Goal: Navigation & Orientation: Find specific page/section

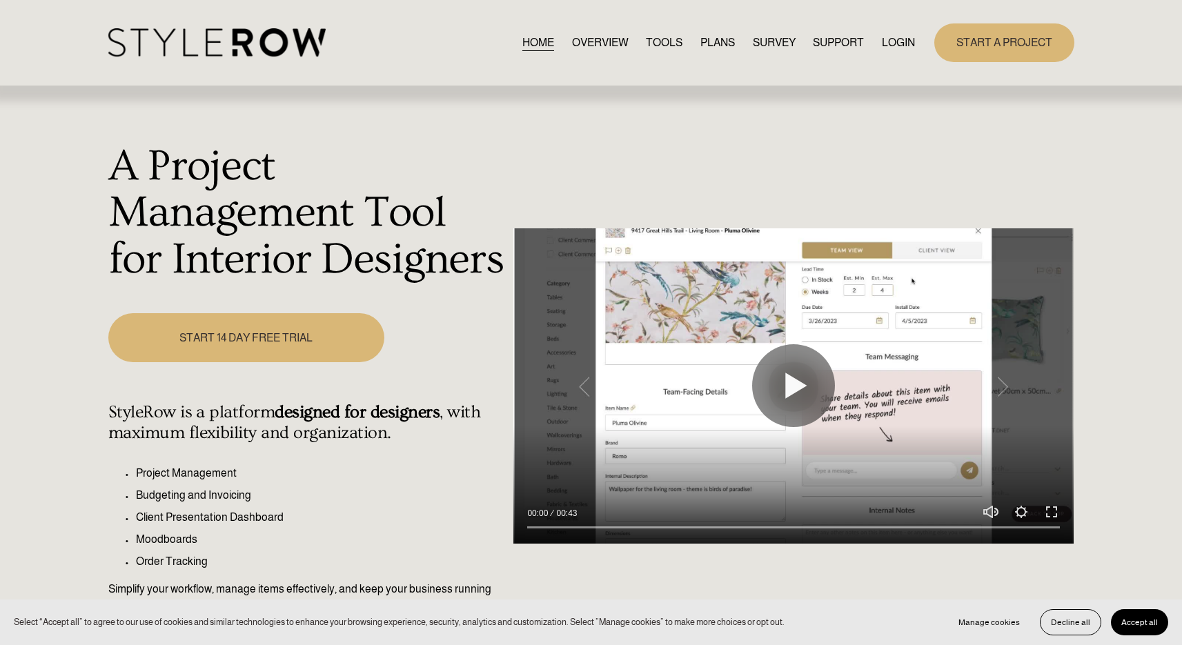
click at [904, 40] on link "LOGIN" at bounding box center [898, 42] width 33 height 19
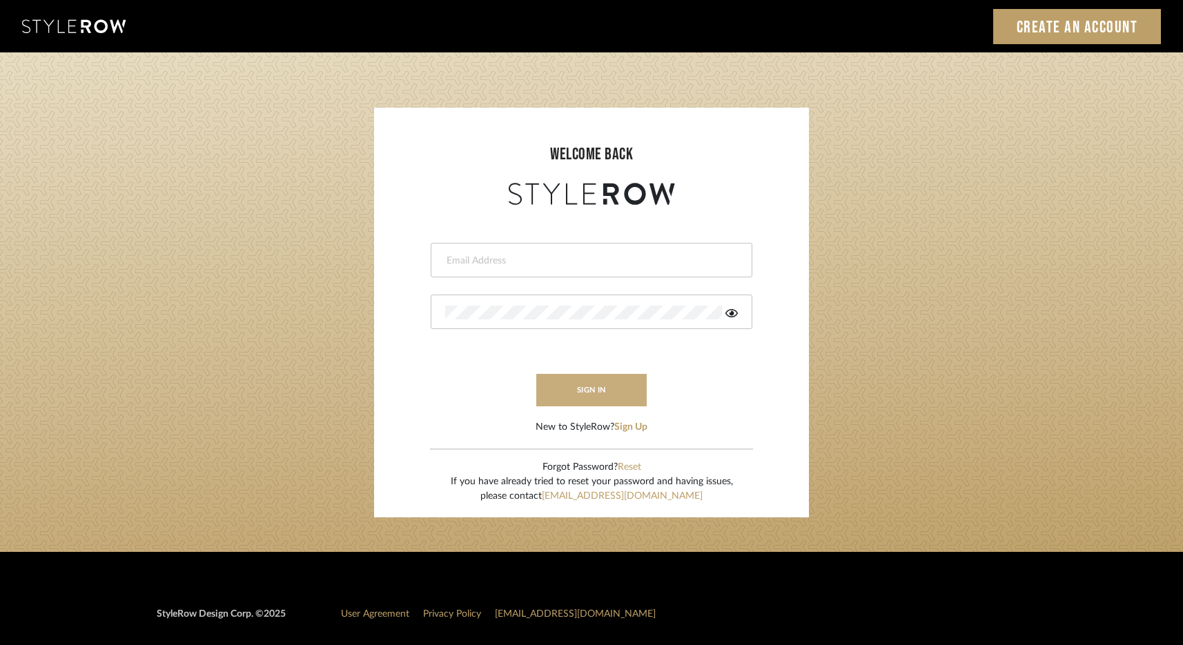
type input "[EMAIL_ADDRESS][DOMAIN_NAME]"
click at [588, 391] on button "sign in" at bounding box center [591, 390] width 110 height 32
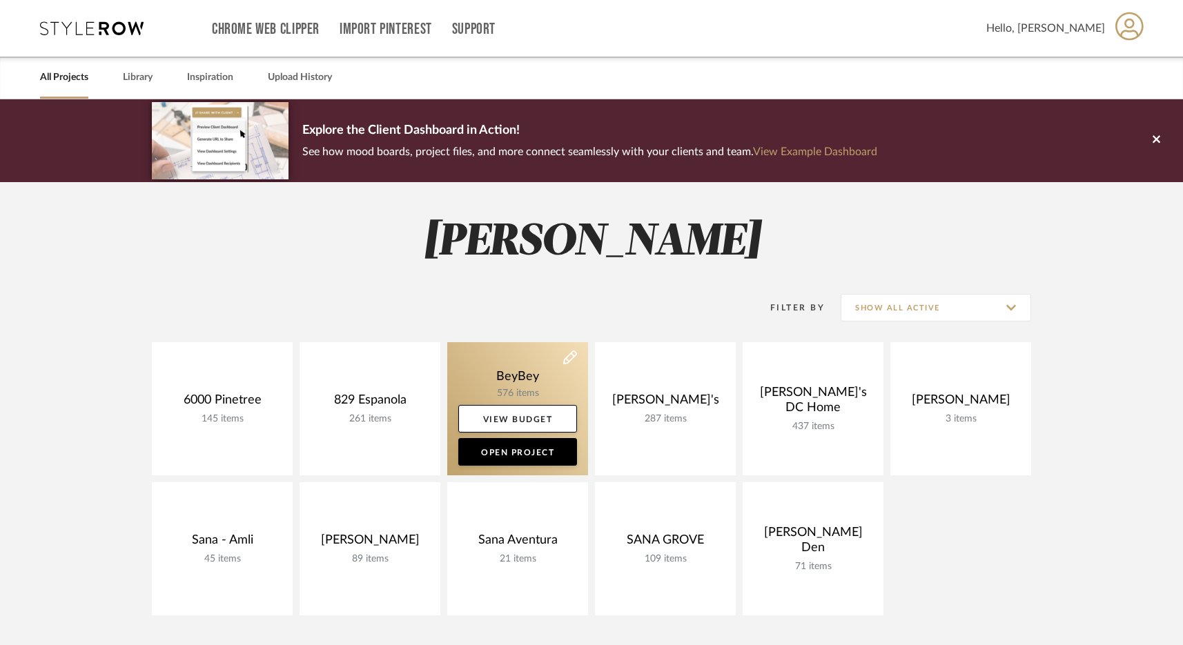
click at [508, 372] on link at bounding box center [517, 408] width 141 height 133
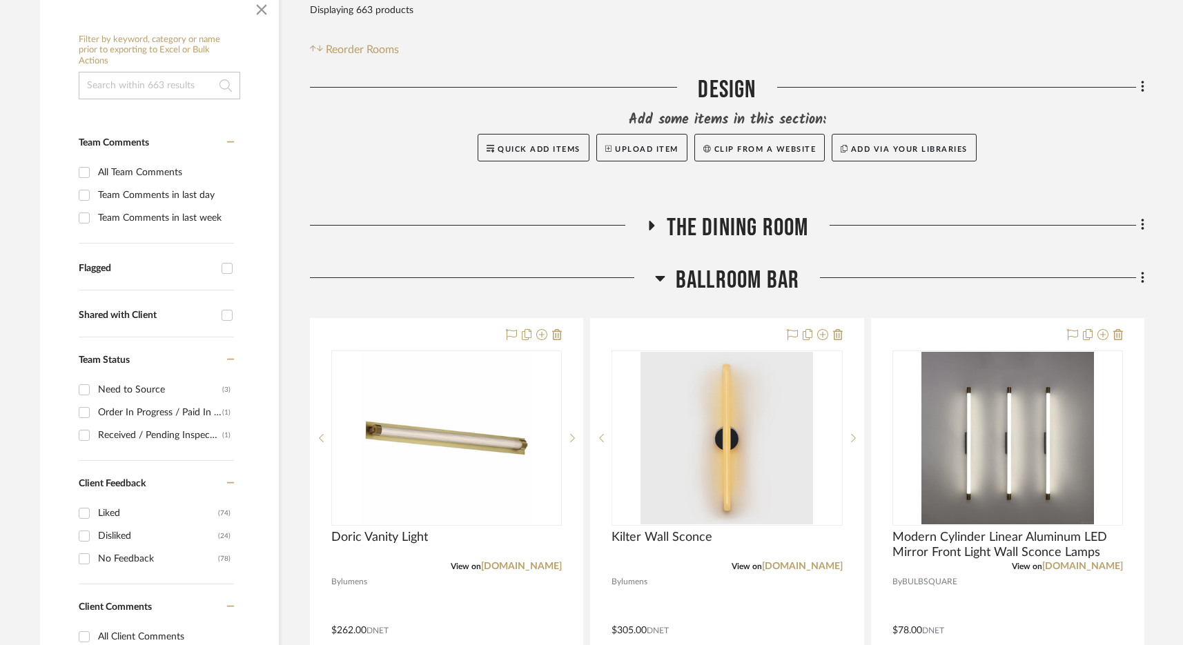
scroll to position [301, 0]
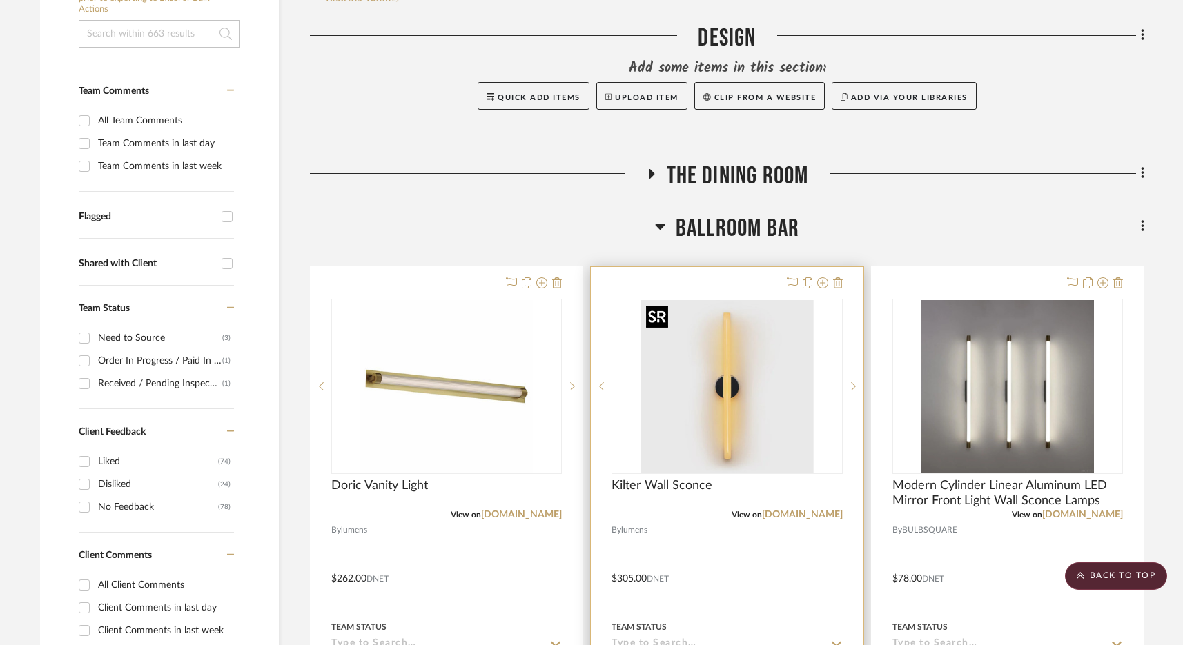
click at [0, 0] on img at bounding box center [0, 0] width 0 height 0
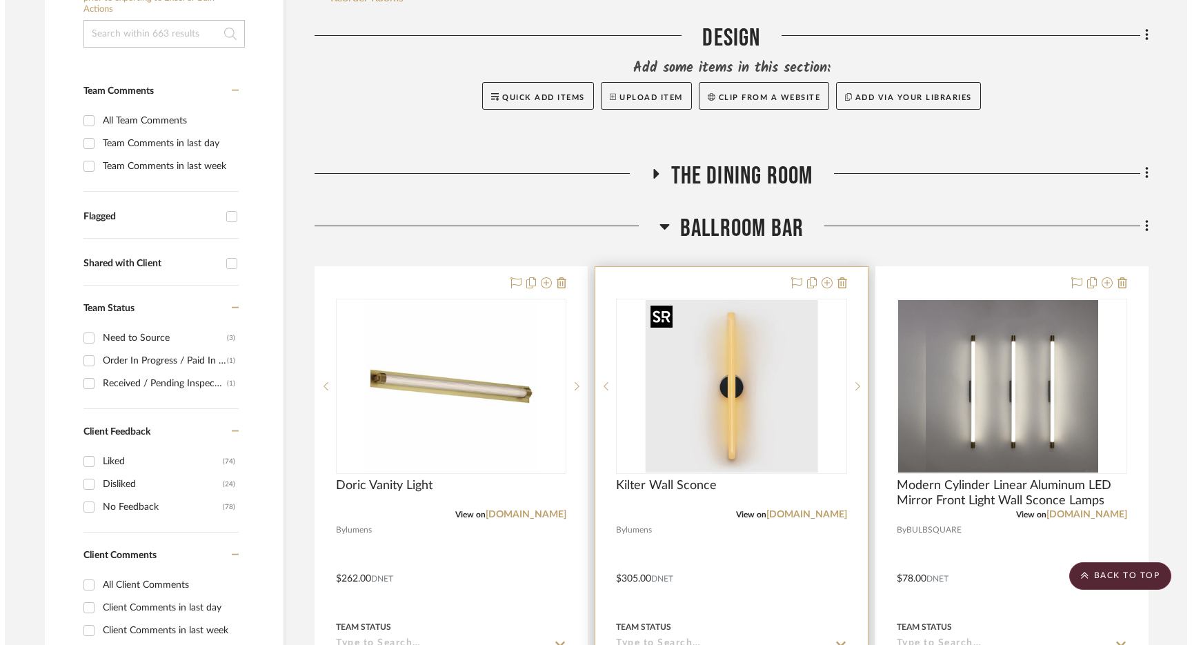
scroll to position [0, 0]
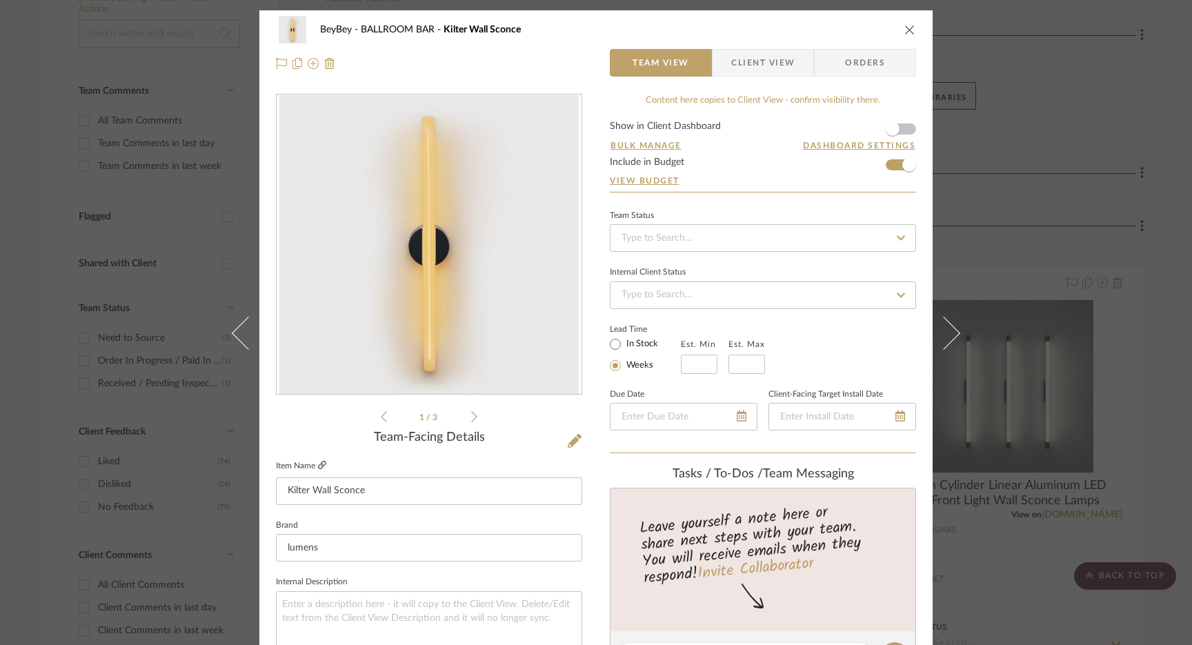
click at [320, 467] on icon at bounding box center [322, 465] width 8 height 8
click at [906, 28] on icon "close" at bounding box center [909, 29] width 11 height 11
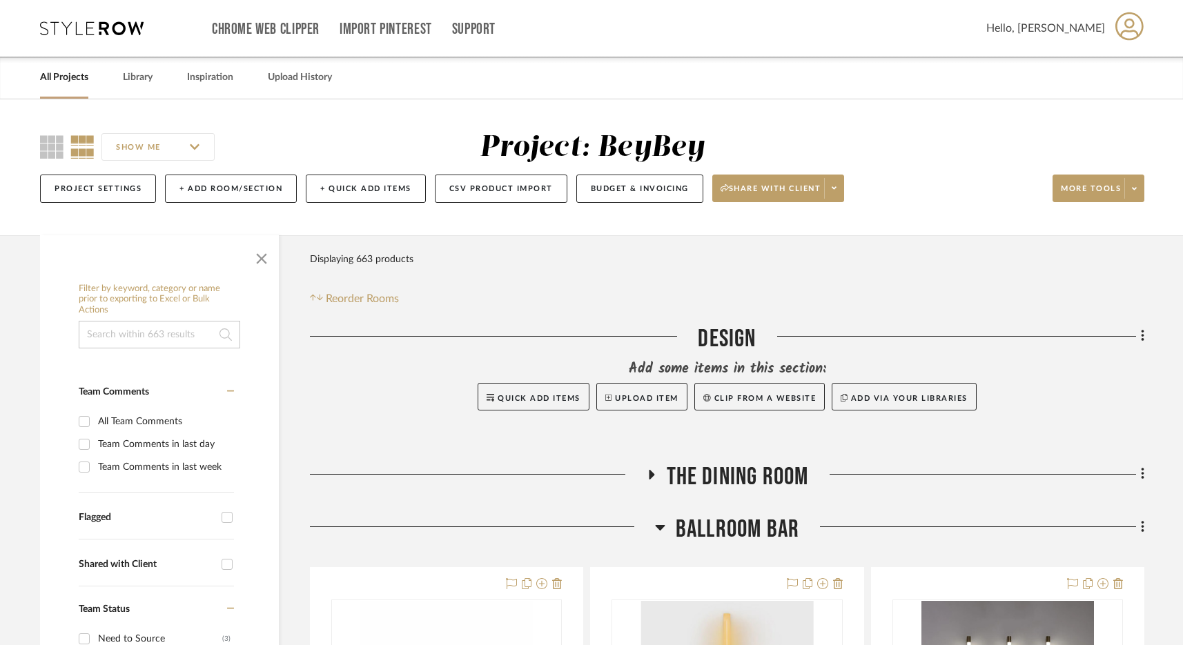
click at [93, 41] on div "Chrome Web Clipper Import Pinterest Support All Projects Library Inspiration Up…" at bounding box center [592, 28] width 1104 height 57
click at [100, 18] on div "Chrome Web Clipper Import Pinterest Support All Projects Library Inspiration Up…" at bounding box center [592, 28] width 1104 height 57
click at [100, 29] on icon at bounding box center [91, 28] width 103 height 14
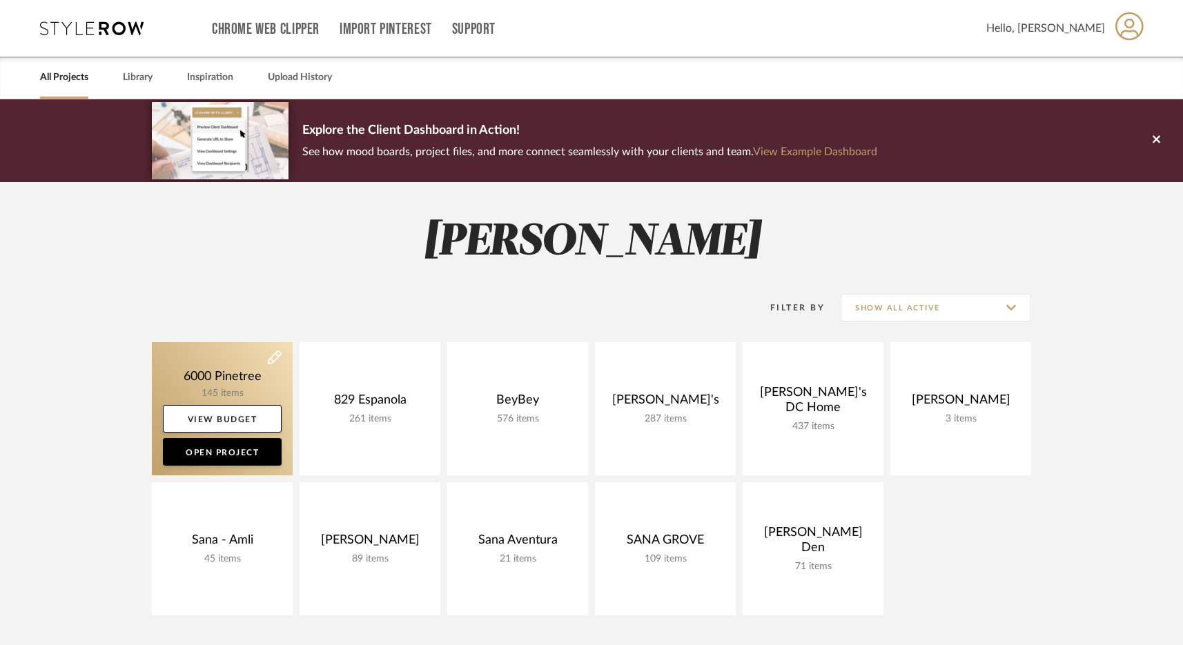
click at [237, 358] on link at bounding box center [222, 408] width 141 height 133
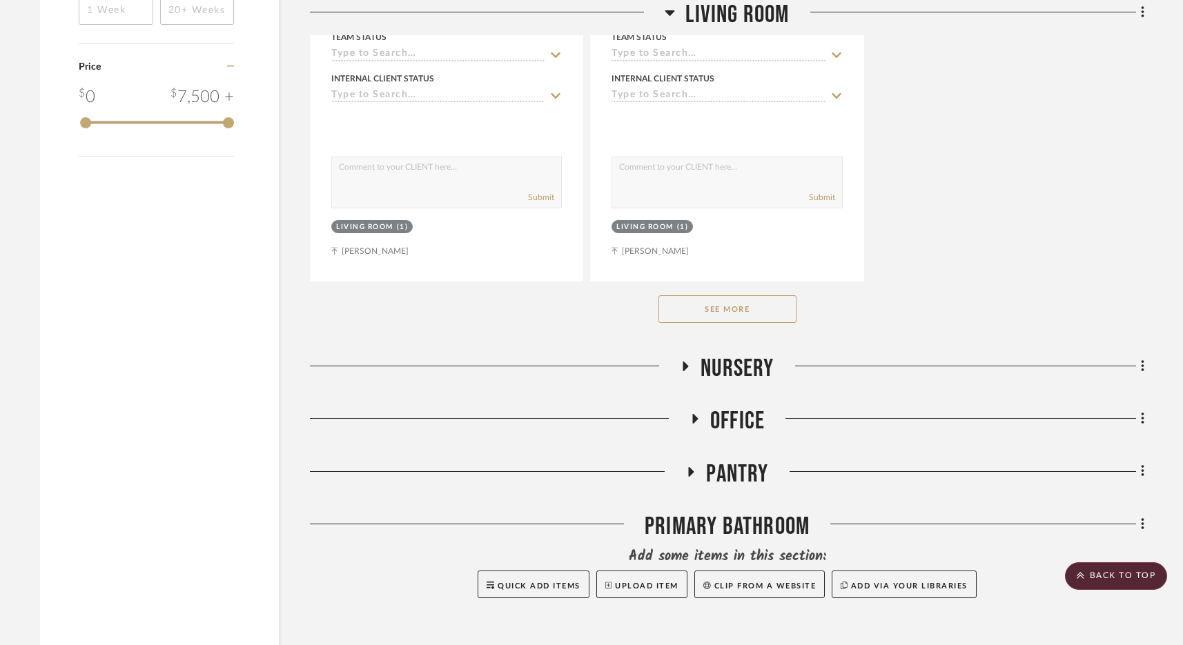
scroll to position [2249, 0]
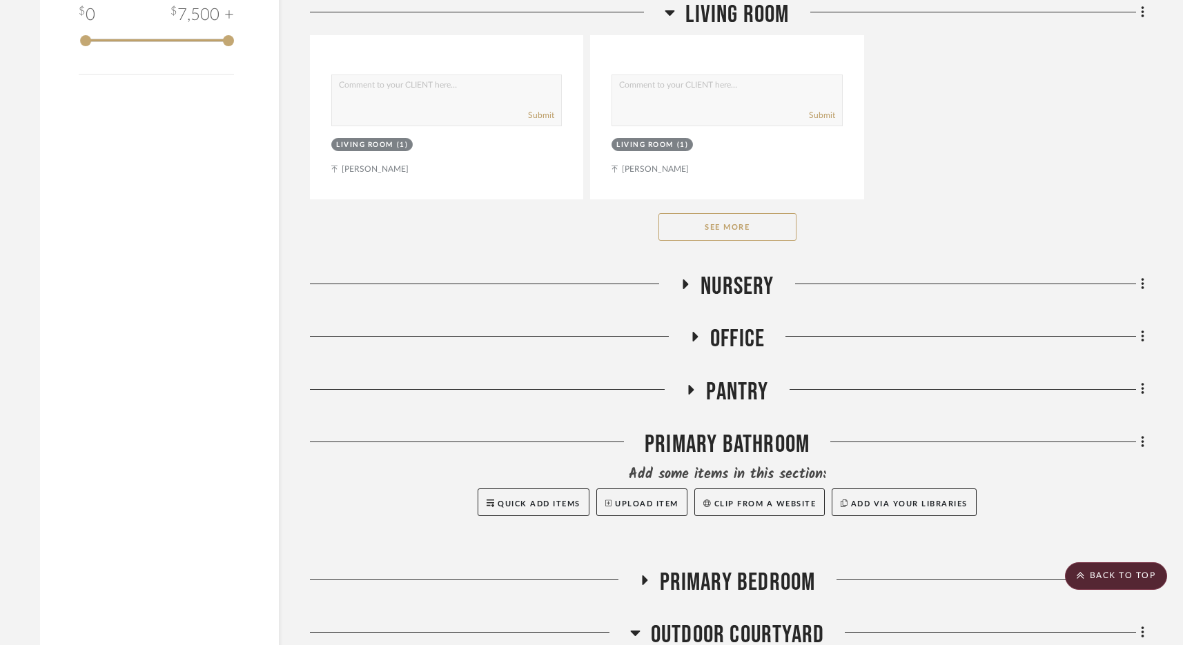
click at [731, 224] on button "See More" at bounding box center [727, 227] width 138 height 28
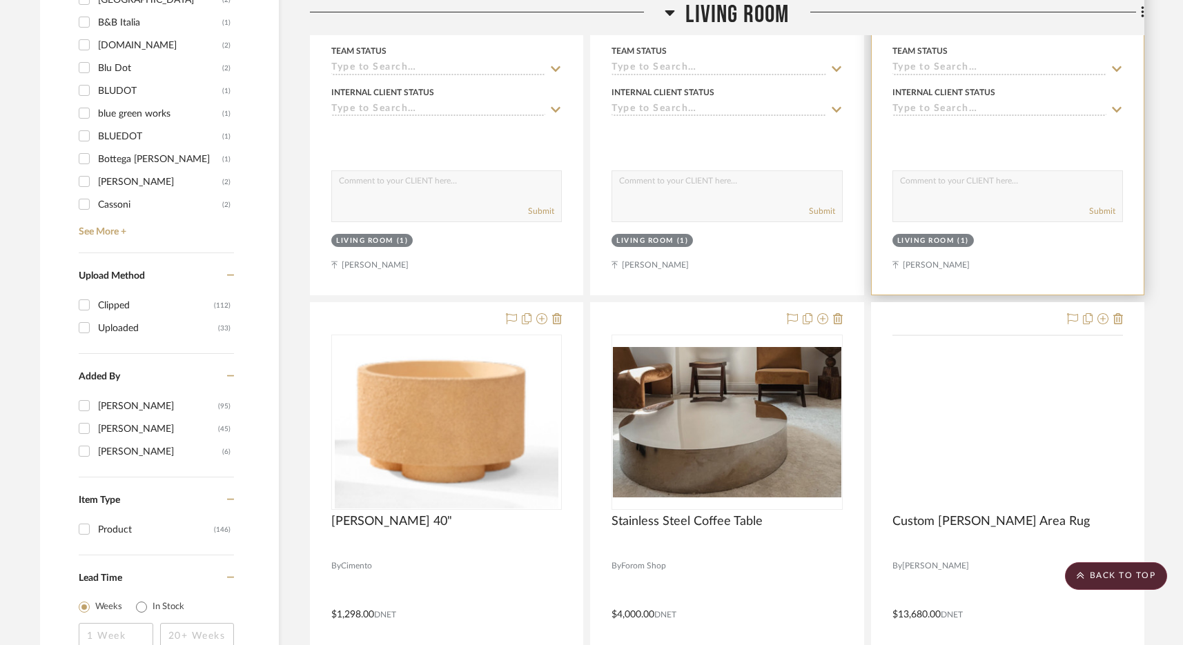
scroll to position [1568, 0]
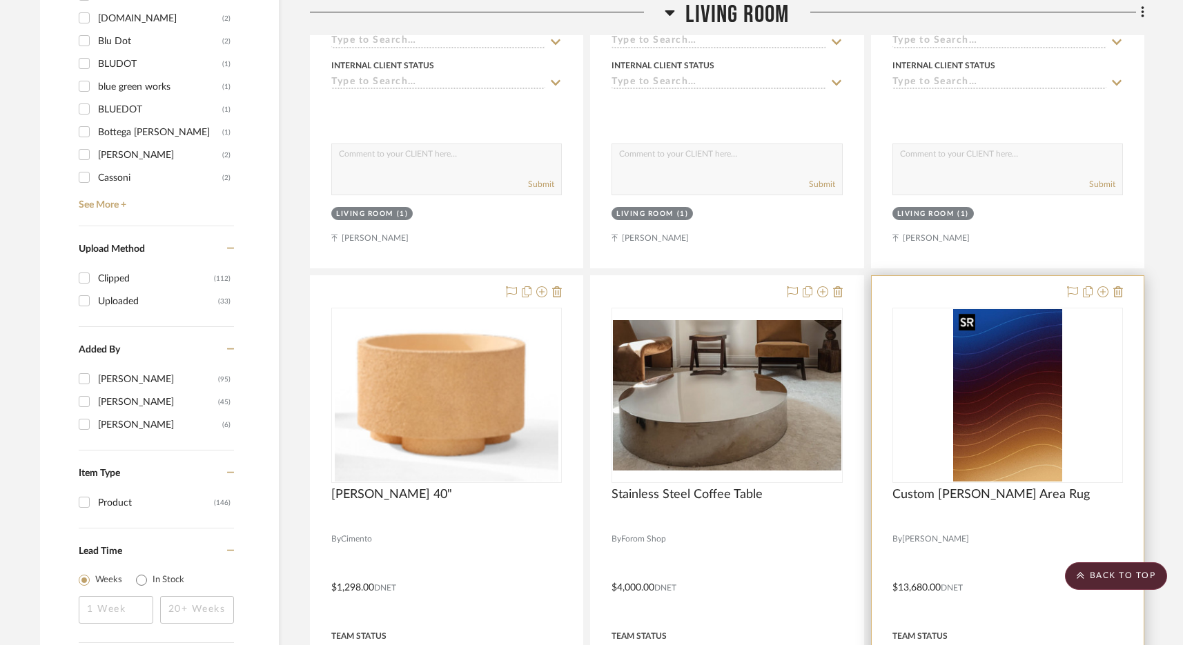
click at [0, 0] on img at bounding box center [0, 0] width 0 height 0
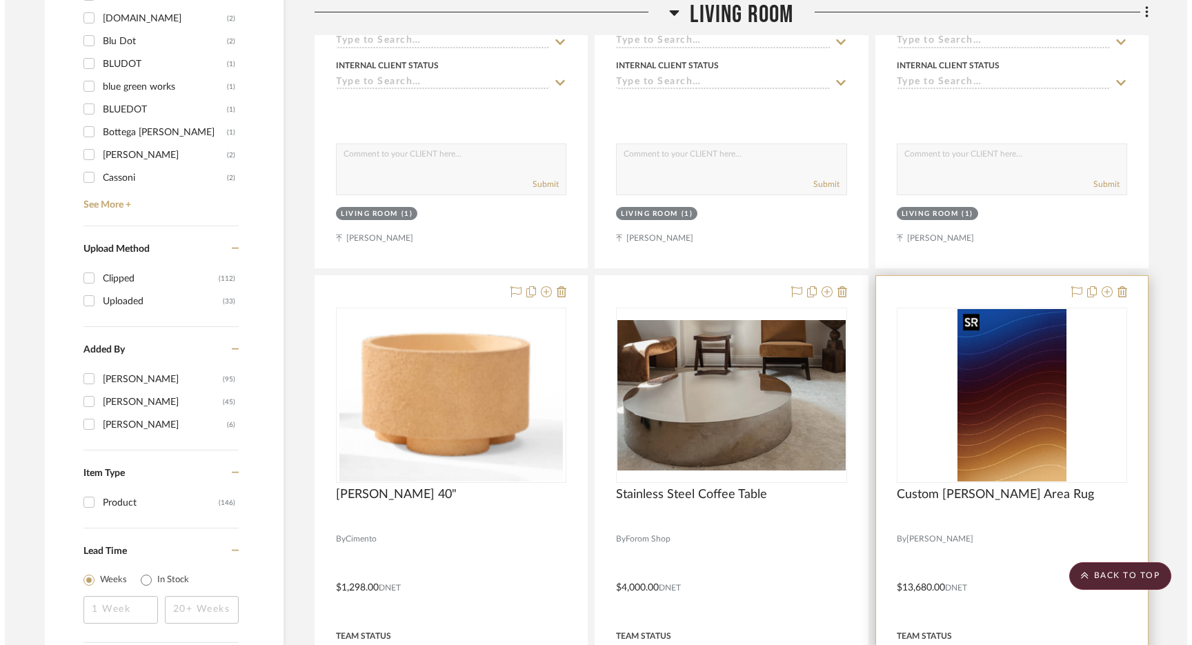
scroll to position [0, 0]
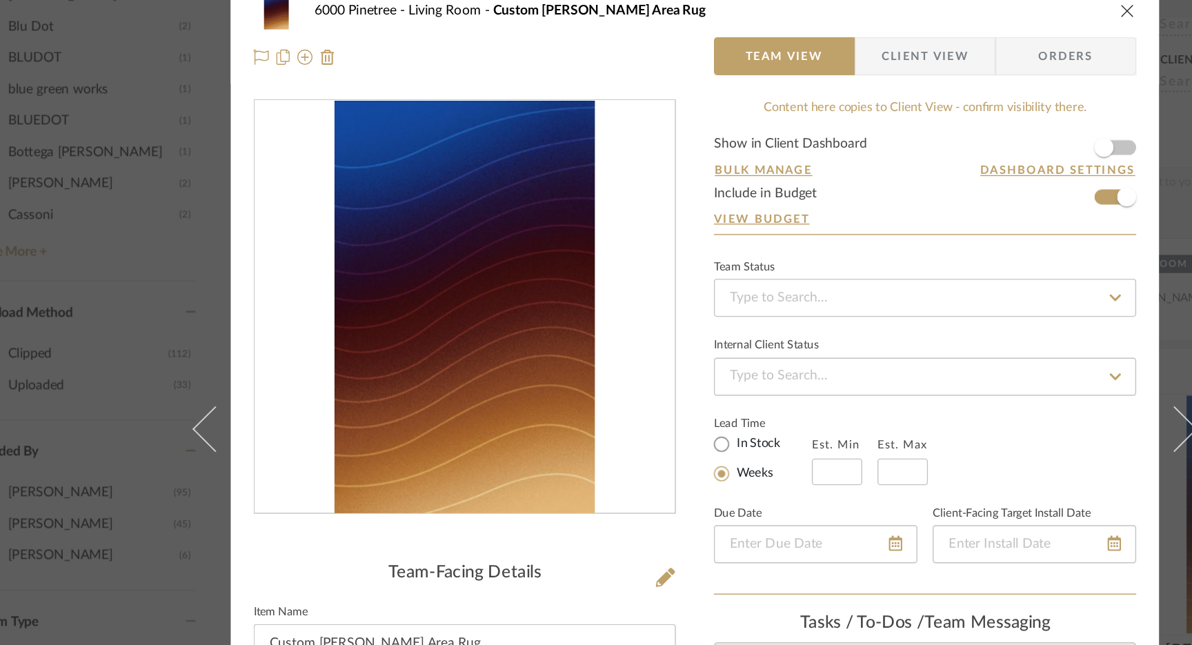
click at [902, 23] on div "6000 Pinetree Living Room Custom Jamie Stern Area Rug" at bounding box center [596, 30] width 640 height 28
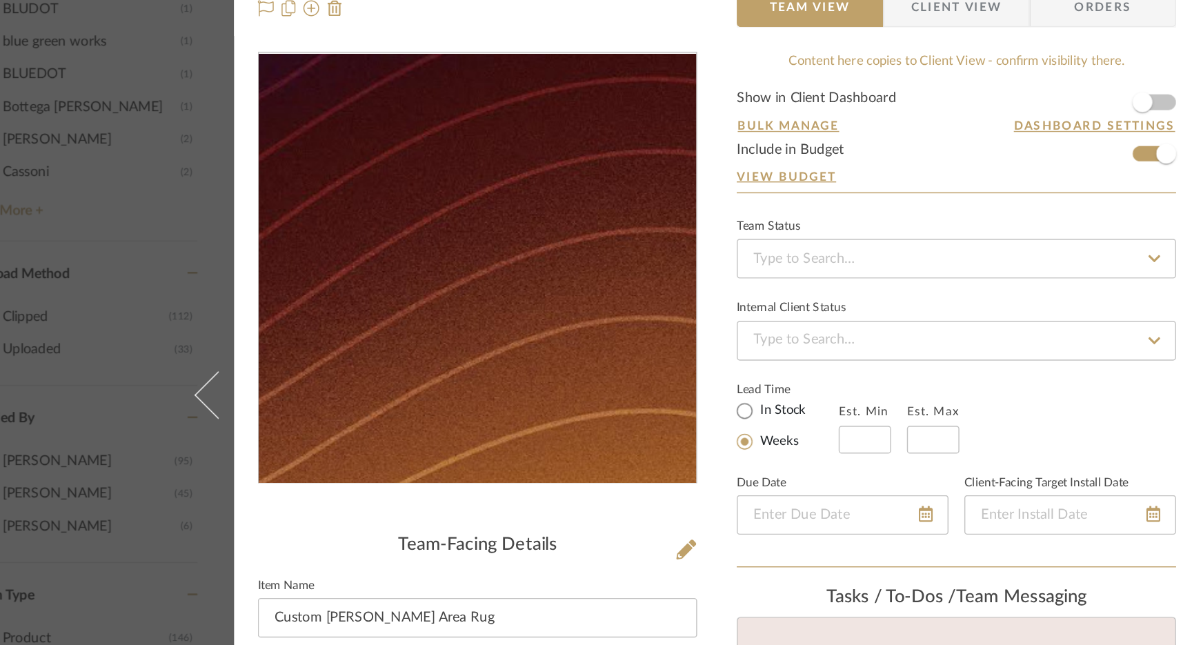
click at [456, 262] on img "0" at bounding box center [429, 244] width 189 height 299
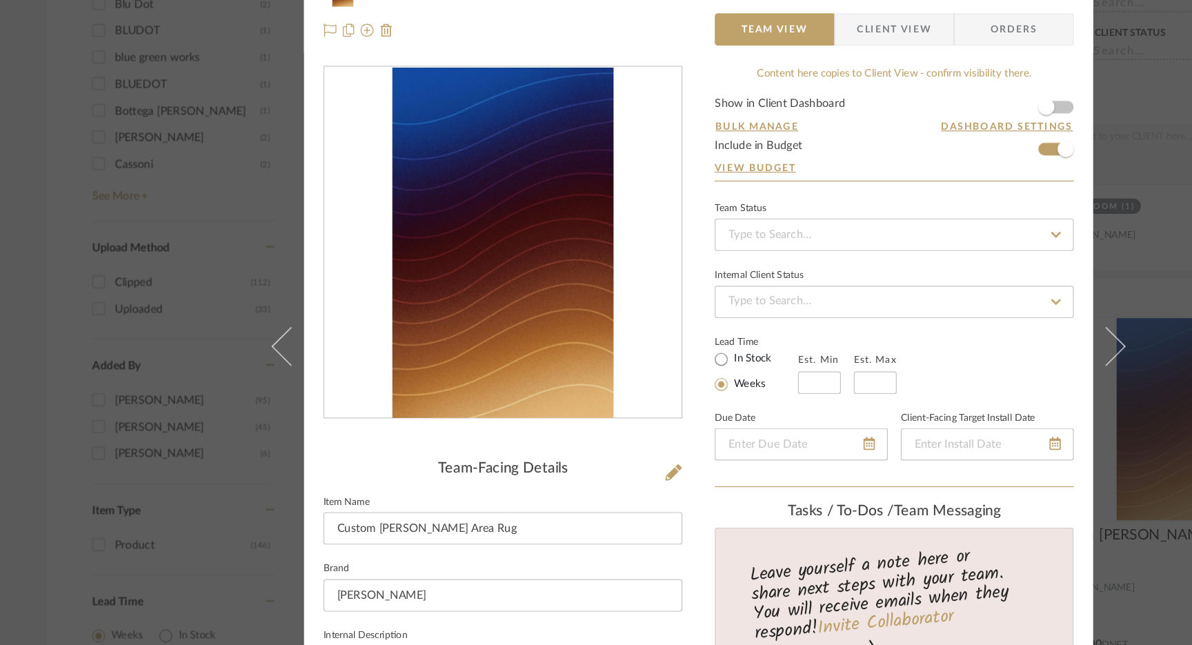
click at [466, 250] on img "0" at bounding box center [429, 244] width 189 height 299
